Goal: Find specific page/section: Find specific page/section

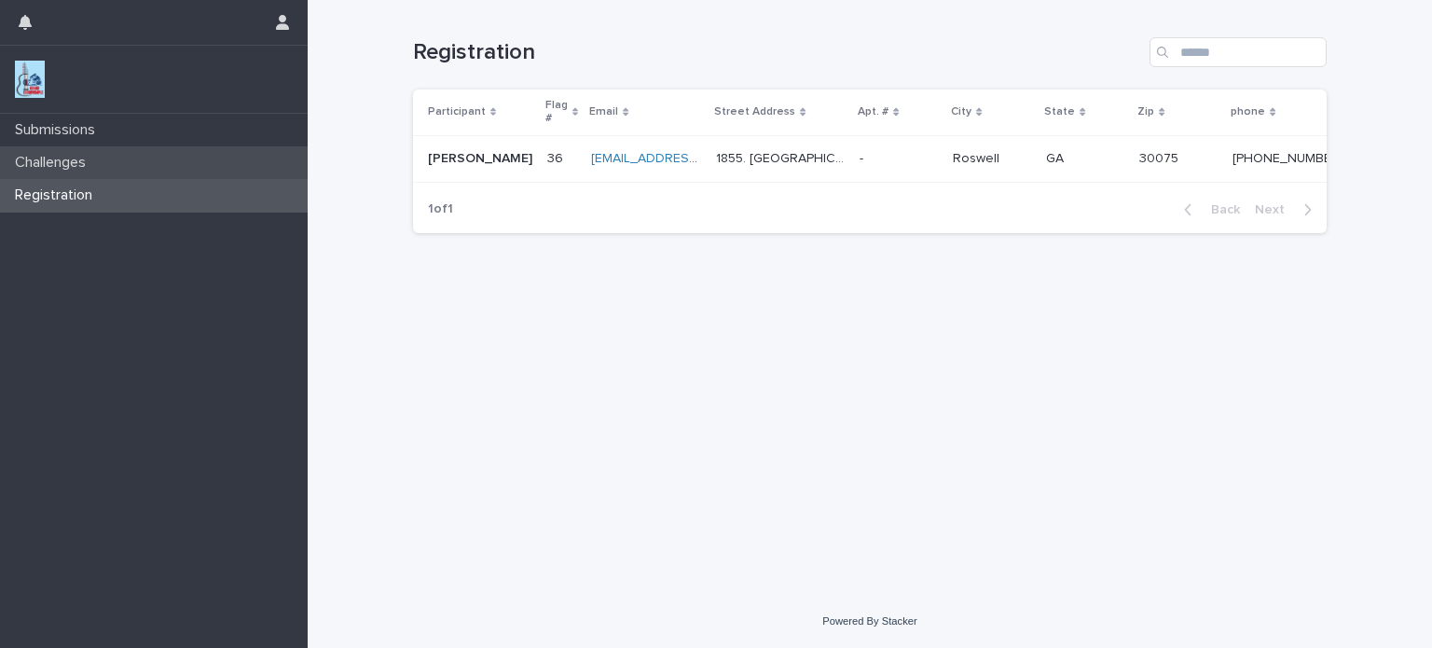
click at [71, 158] on p "Challenges" at bounding box center [53, 163] width 93 height 18
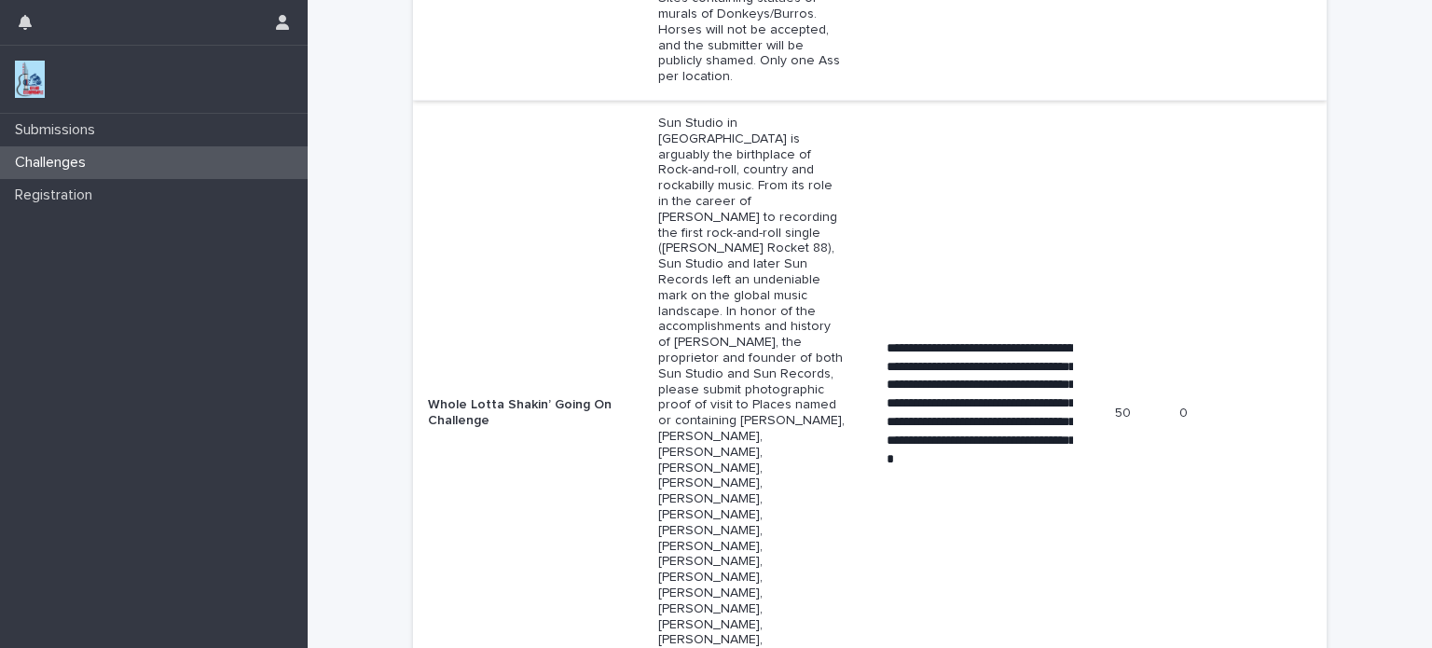
scroll to position [648, 0]
click at [686, 379] on p "Sun Studio in [GEOGRAPHIC_DATA] is arguably the birthplace of Rock-and-roll, co…" at bounding box center [751, 412] width 186 height 595
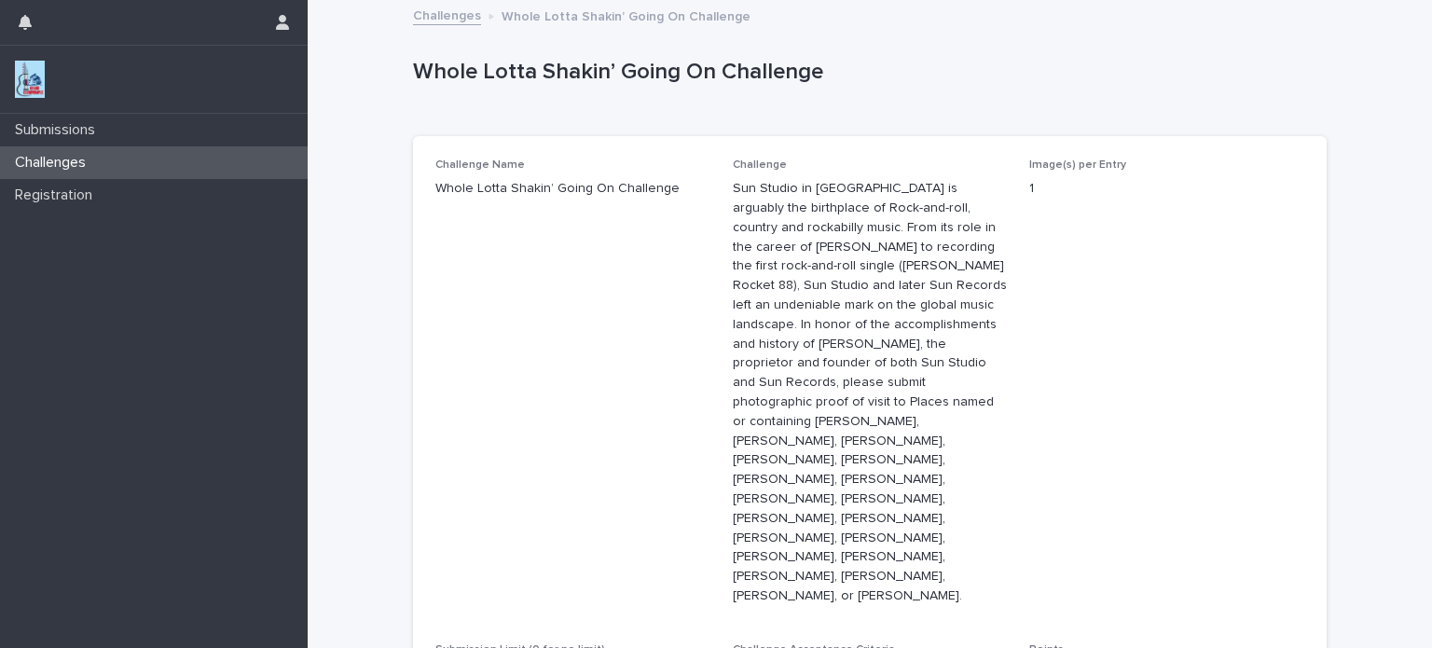
click at [60, 160] on p "Challenges" at bounding box center [53, 163] width 93 height 18
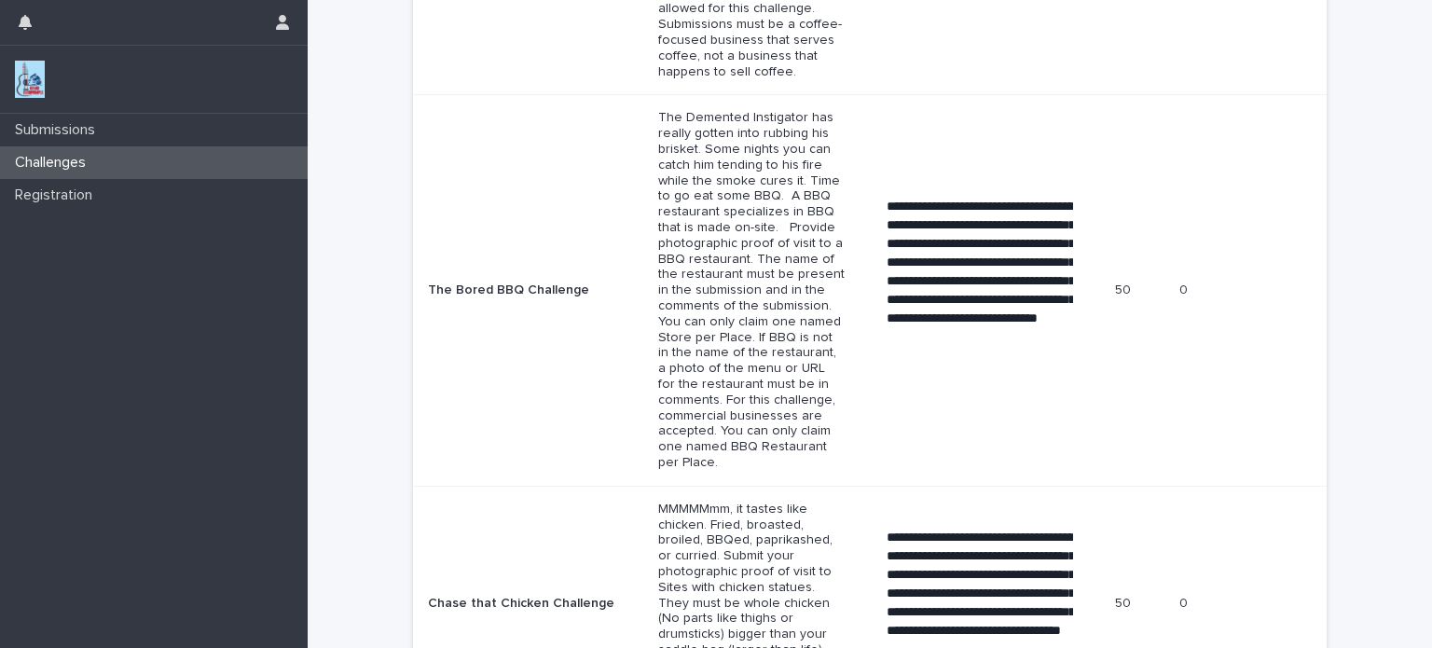
scroll to position [1760, 0]
